Goal: Task Accomplishment & Management: Manage account settings

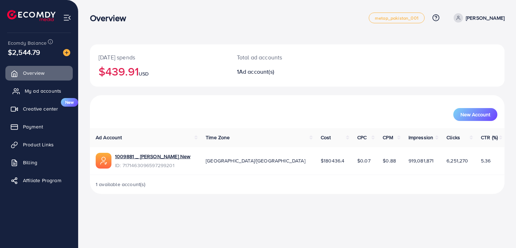
click at [41, 95] on link "My ad accounts" at bounding box center [38, 91] width 67 height 14
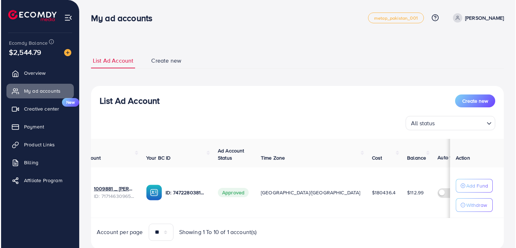
scroll to position [0, 32]
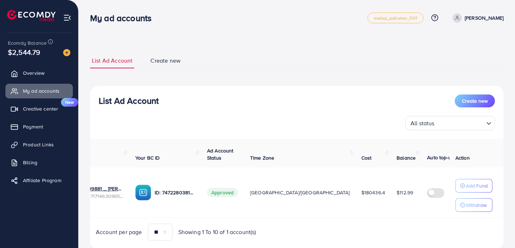
click at [453, 193] on p "Edit" at bounding box center [457, 193] width 9 height 9
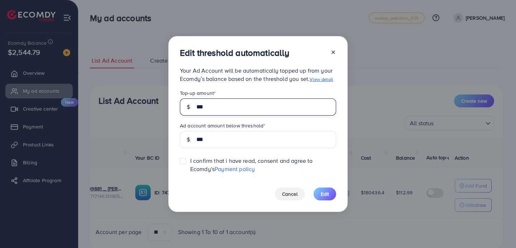
drag, startPoint x: 213, startPoint y: 107, endPoint x: 165, endPoint y: 104, distance: 48.5
click at [165, 104] on div "Edit threshold automatically Your Ad Account will be automatically topped up fr…" at bounding box center [258, 124] width 516 height 248
type input "*"
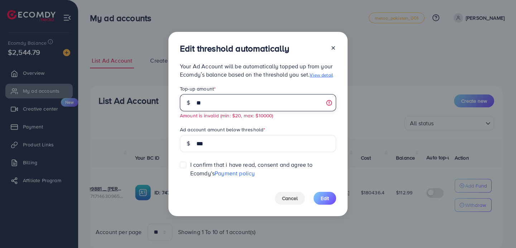
type input "*"
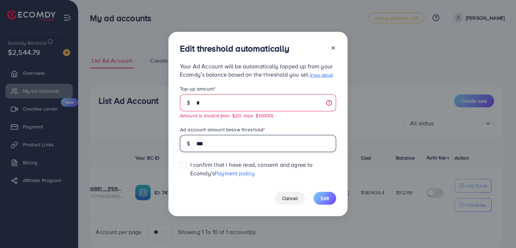
drag, startPoint x: 208, startPoint y: 144, endPoint x: 187, endPoint y: 144, distance: 21.5
click at [187, 144] on div "***" at bounding box center [258, 143] width 156 height 17
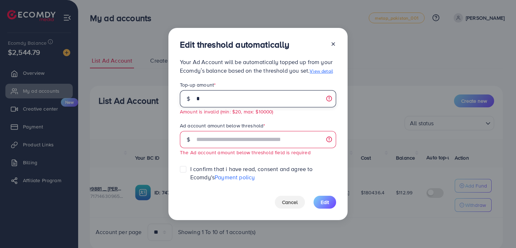
click at [201, 102] on input "*" at bounding box center [266, 98] width 140 height 17
type input "**"
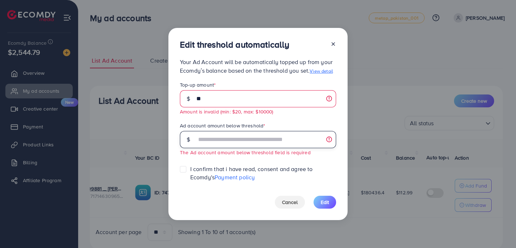
click at [228, 145] on input "text" at bounding box center [266, 139] width 140 height 17
type input "*"
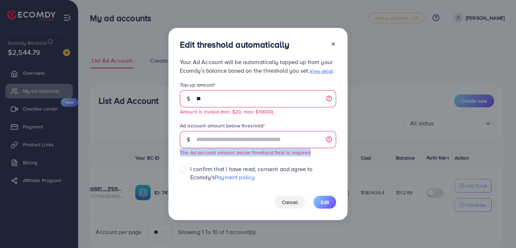
drag, startPoint x: 178, startPoint y: 152, endPoint x: 308, endPoint y: 156, distance: 129.5
click at [308, 156] on div "Edit threshold automatically Your Ad Account will be automatically topped up fr…" at bounding box center [258, 124] width 179 height 193
copy small "The Ad account amount below threshold field is required"
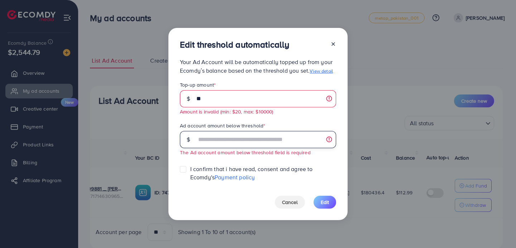
click at [331, 141] on input "text" at bounding box center [266, 139] width 140 height 17
type input "*"
drag, startPoint x: 179, startPoint y: 125, endPoint x: 261, endPoint y: 125, distance: 82.5
click at [261, 125] on div "Edit threshold automatically Your Ad Account will be automatically topped up fr…" at bounding box center [258, 124] width 179 height 193
copy label "Ad account amount below threshold"
